Goal: Find specific page/section: Find specific page/section

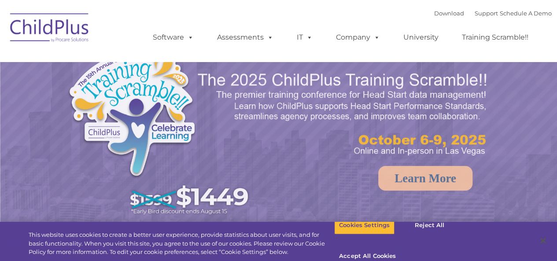
select select "MEDIUM"
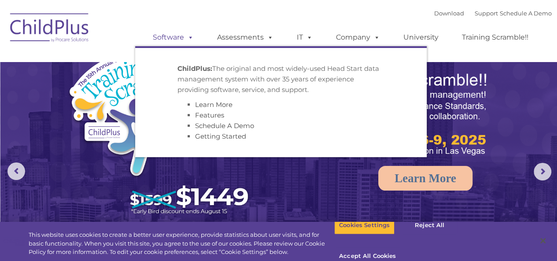
click at [171, 39] on link "Software" at bounding box center [173, 38] width 59 height 18
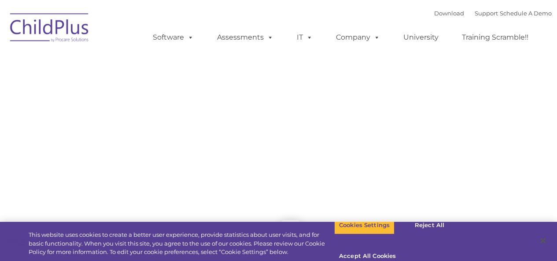
type input ""
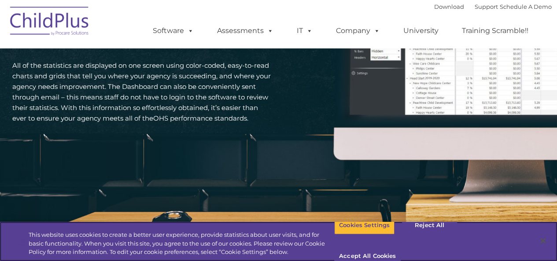
scroll to position [1598, 0]
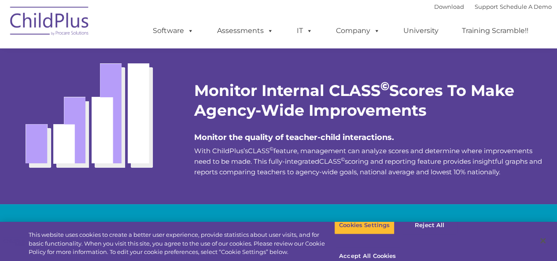
click at [239, 66] on div at bounding box center [369, 53] width 351 height 33
